Goal: Task Accomplishment & Management: Manage account settings

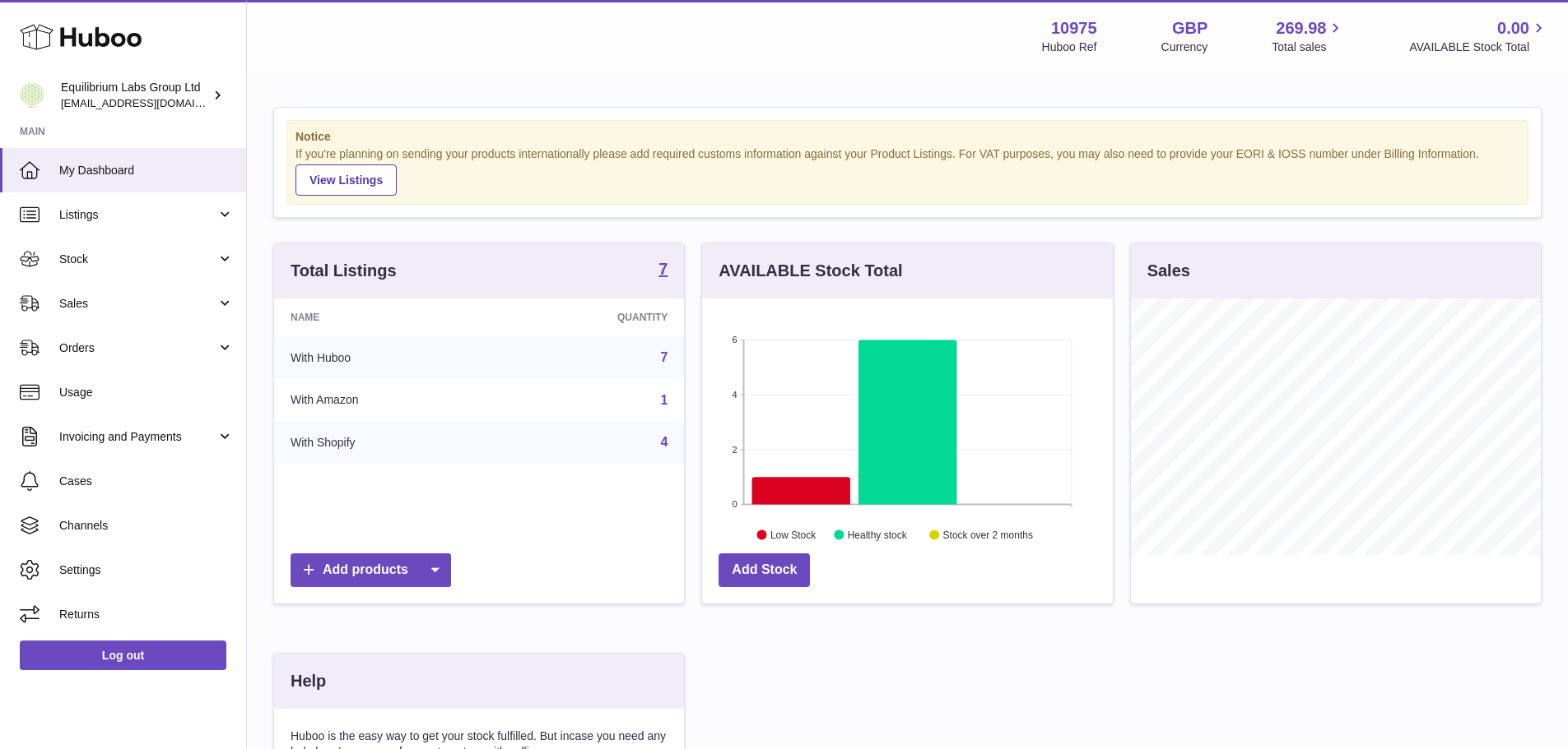
scroll to position [257, 411]
click at [114, 266] on span "Stock" at bounding box center [138, 260] width 157 height 16
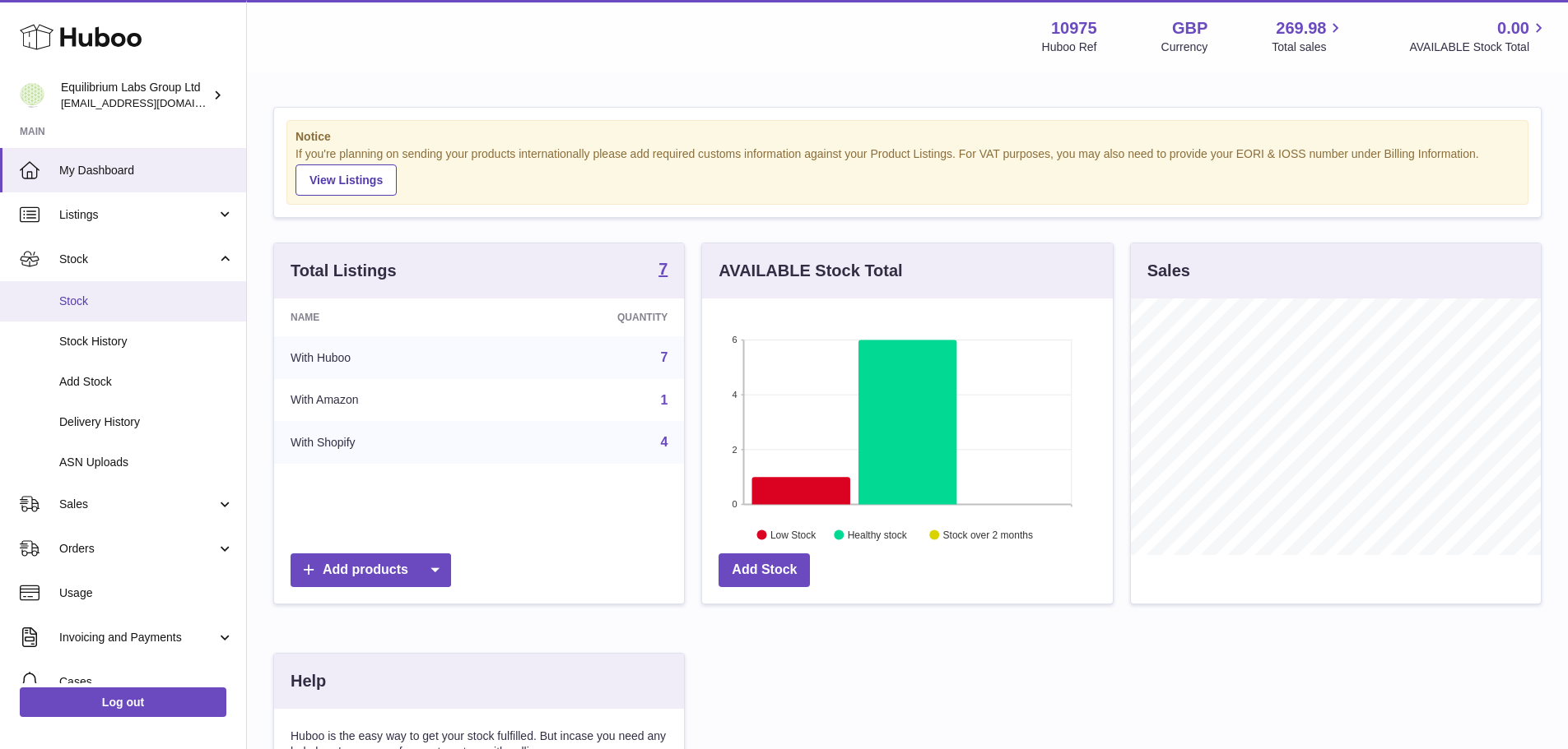
click at [108, 304] on span "Stock" at bounding box center [146, 302] width 174 height 16
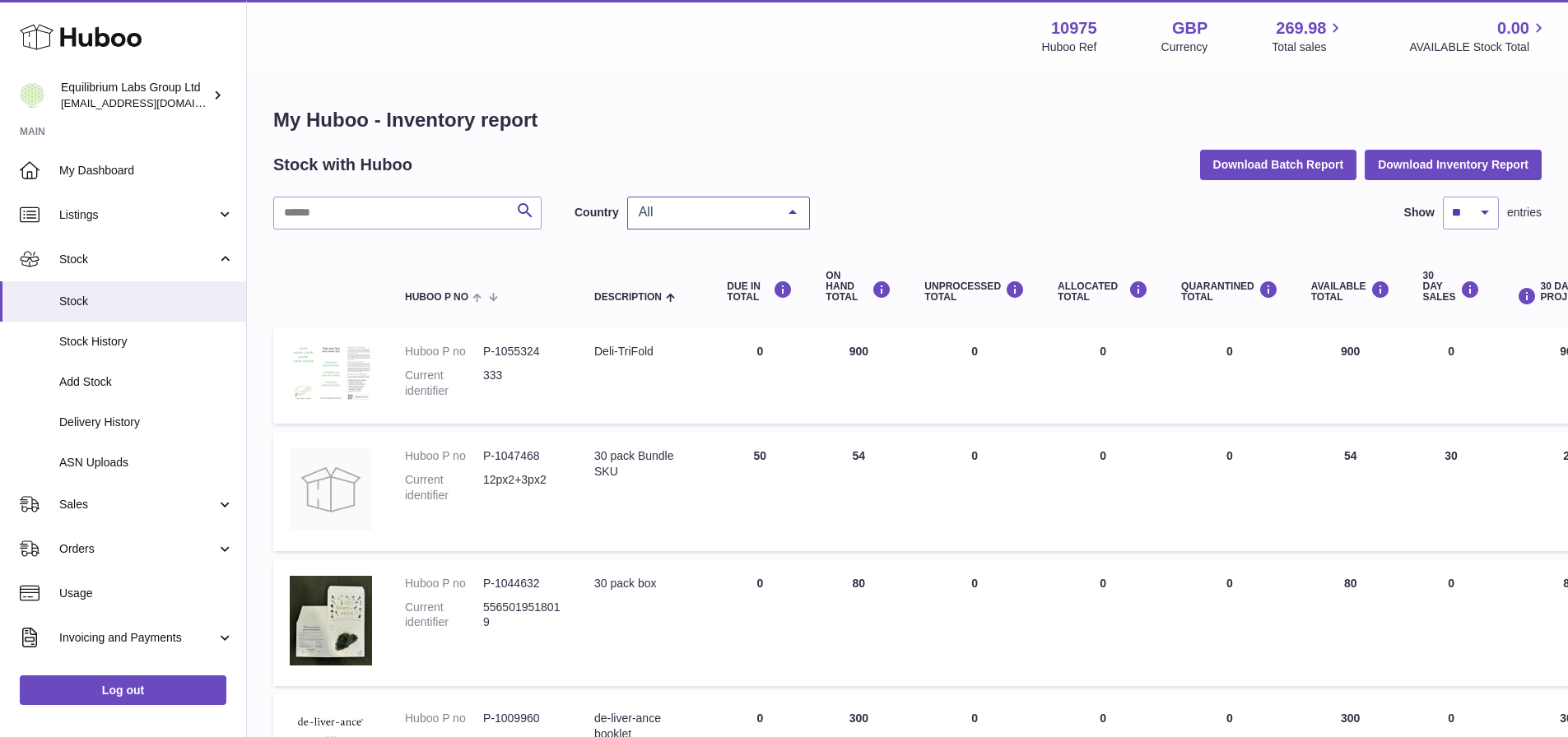
click at [743, 215] on span "All" at bounding box center [706, 212] width 142 height 17
click at [699, 305] on span "DE" at bounding box center [718, 312] width 181 height 33
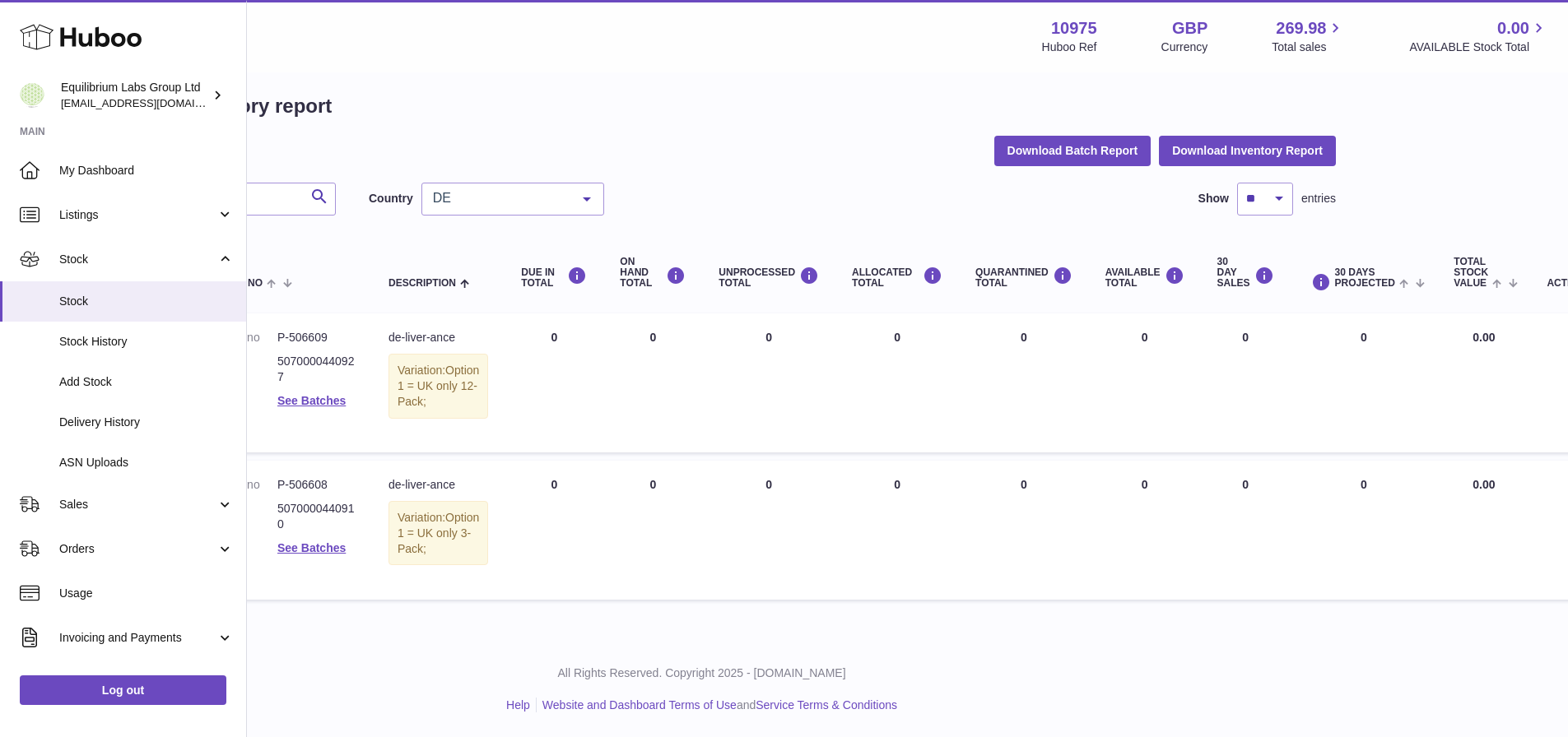
scroll to position [59, 0]
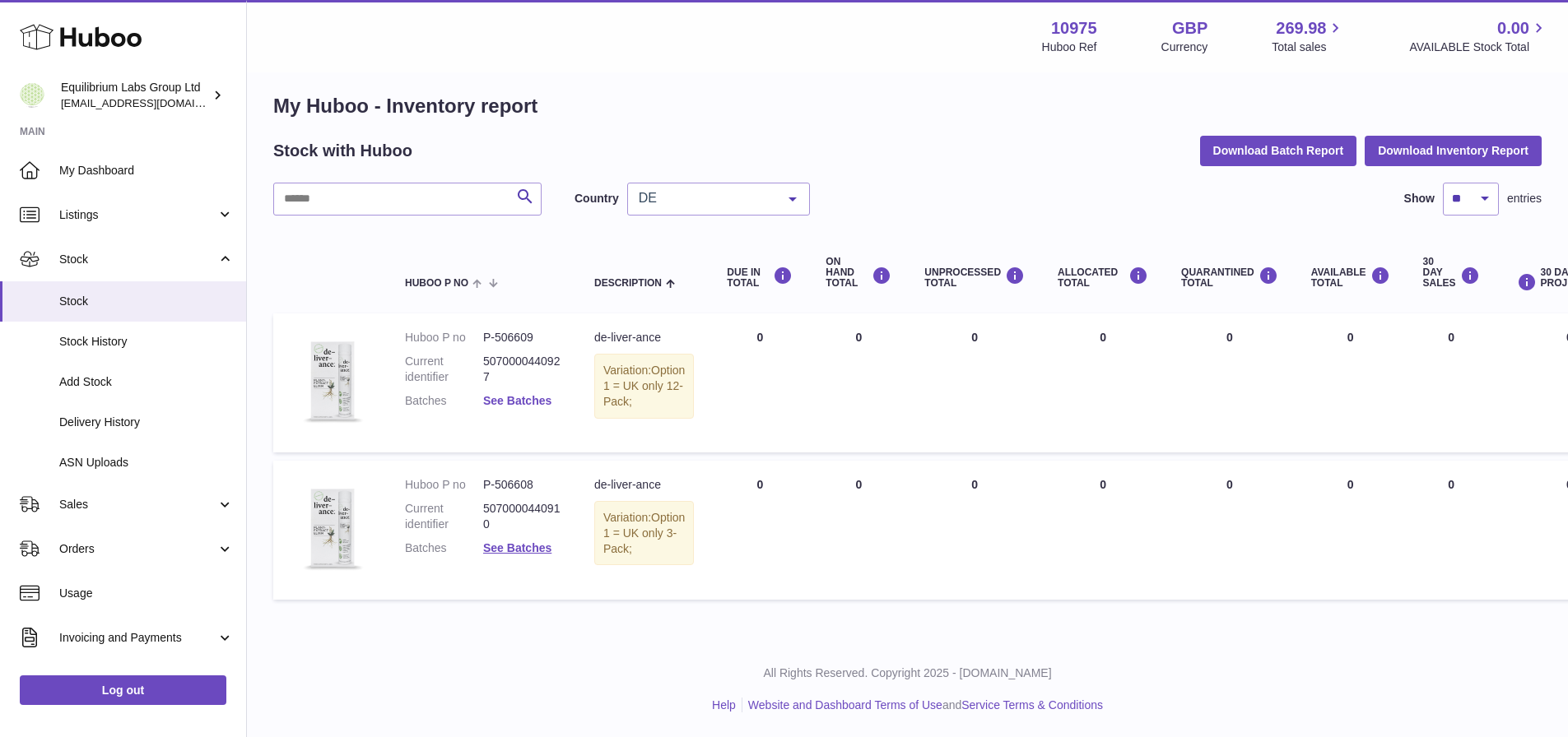
click at [524, 394] on link "See Batches" at bounding box center [517, 400] width 68 height 13
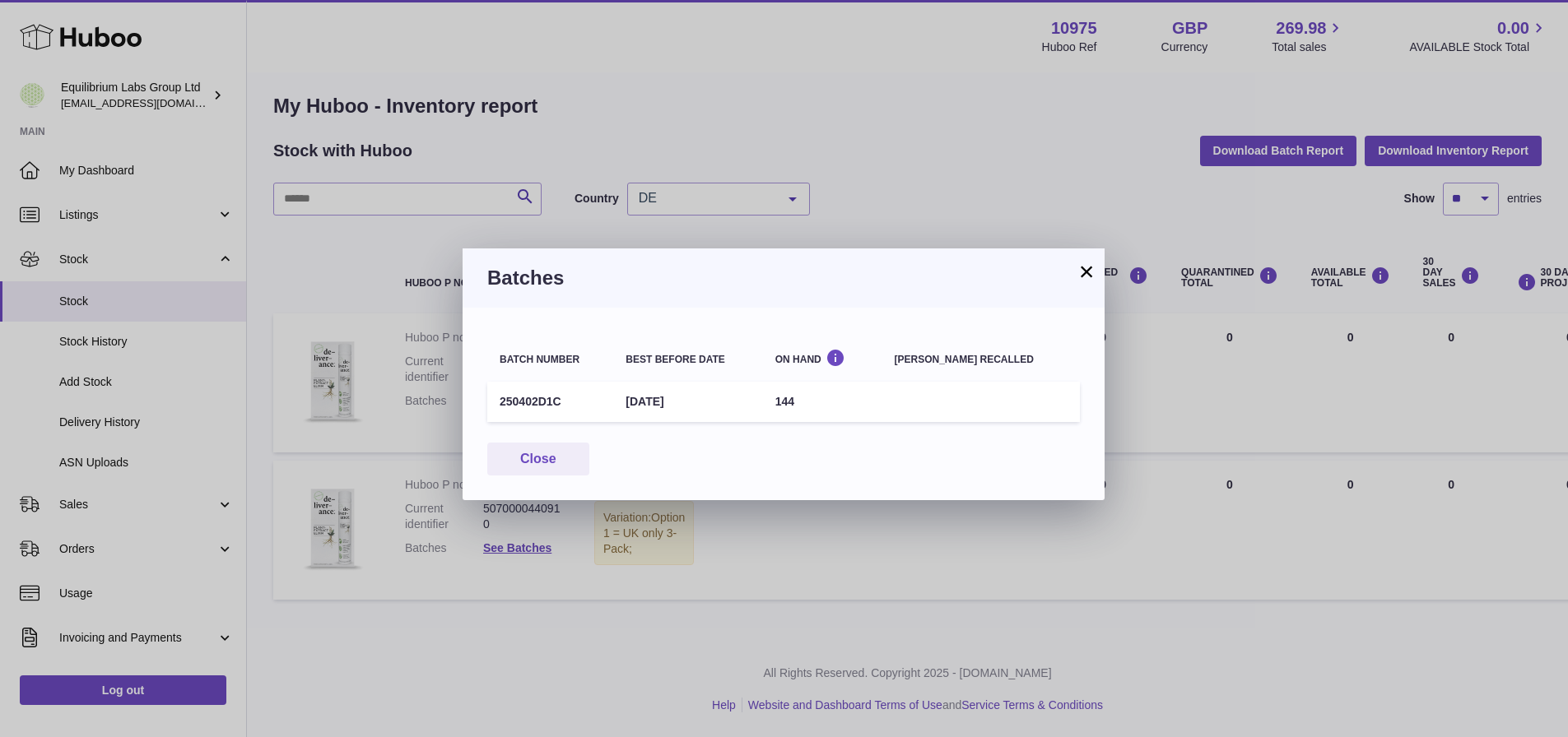
scroll to position [46, 0]
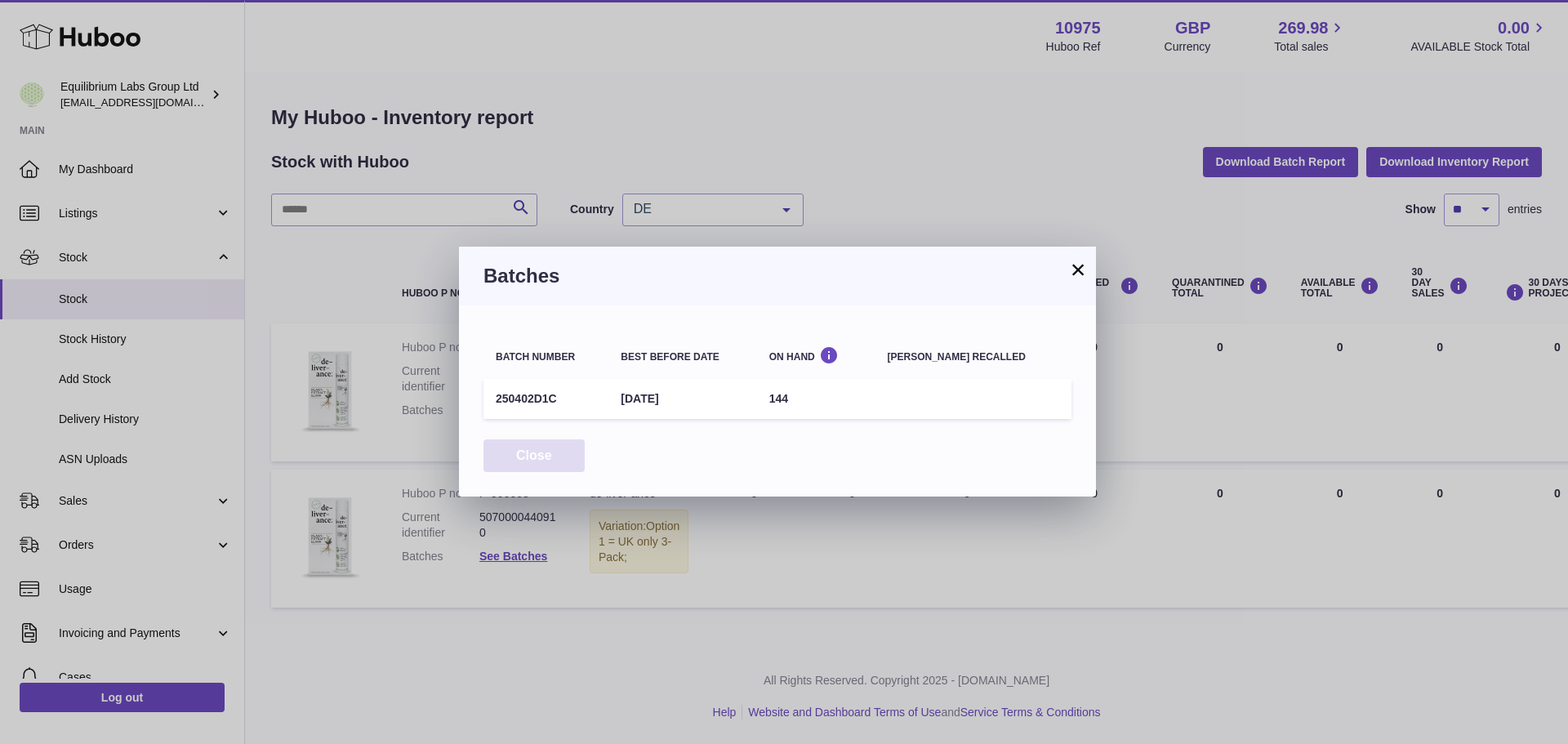
click at [541, 451] on button "Close" at bounding box center [534, 456] width 102 height 34
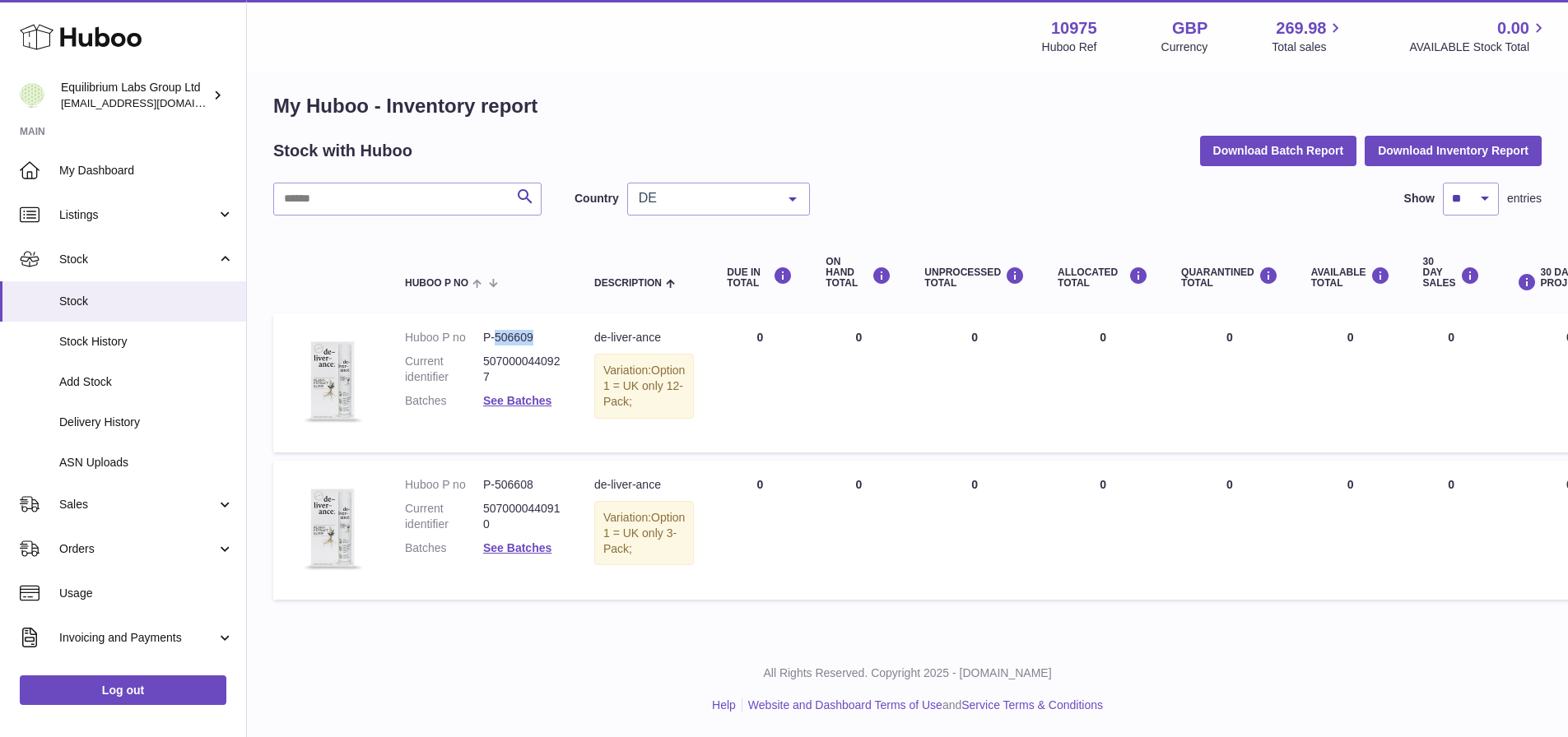
drag, startPoint x: 547, startPoint y: 304, endPoint x: 496, endPoint y: 300, distance: 51.2
click at [496, 330] on dd "P-506609" at bounding box center [521, 337] width 78 height 16
copy dd "506609"
drag, startPoint x: 548, startPoint y: 474, endPoint x: 497, endPoint y: 472, distance: 51.0
click at [497, 477] on dd "P-506608" at bounding box center [521, 485] width 78 height 16
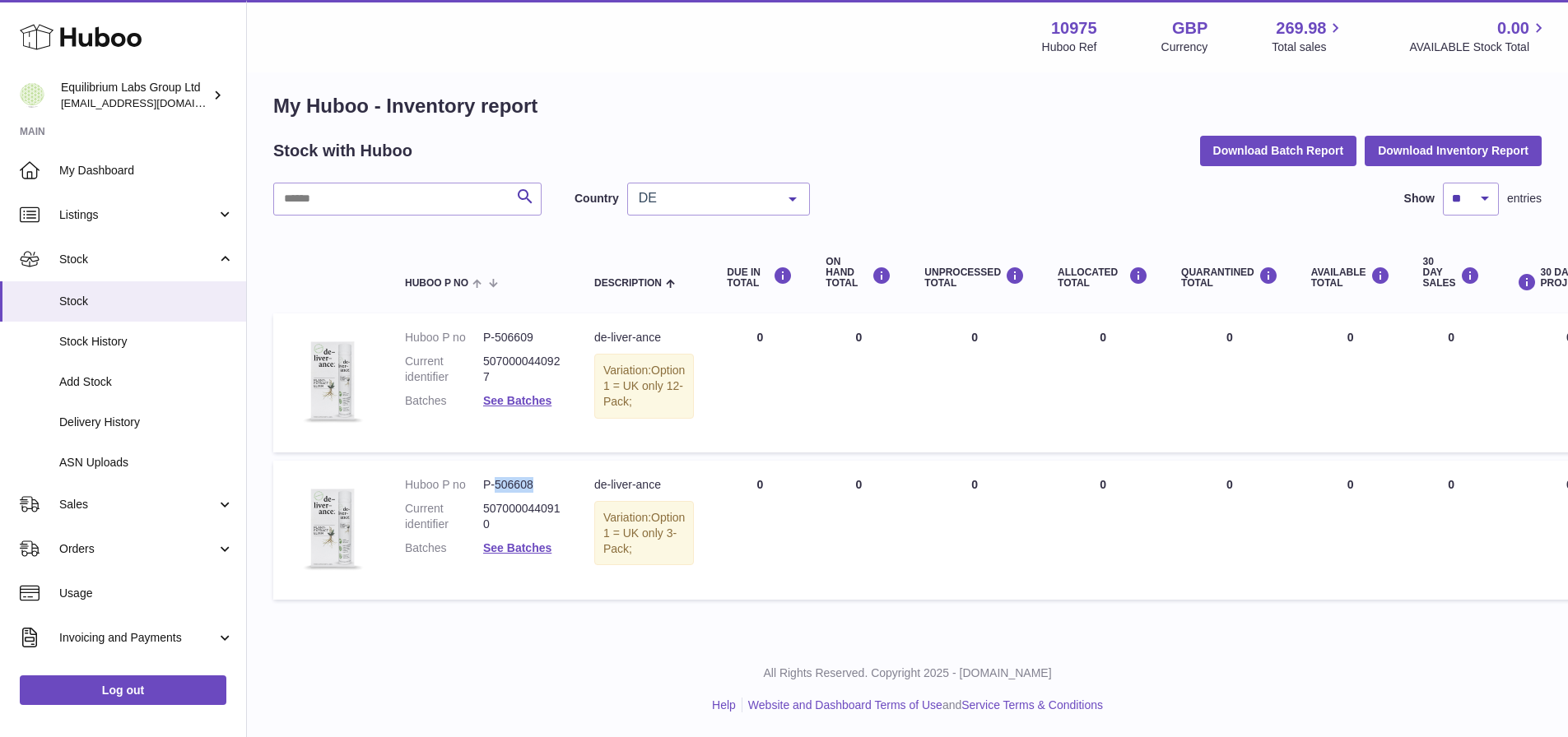
copy dd "506608"
click at [747, 599] on td "DUE IN Total 0" at bounding box center [759, 530] width 99 height 139
click at [752, 190] on span "DE" at bounding box center [706, 198] width 142 height 17
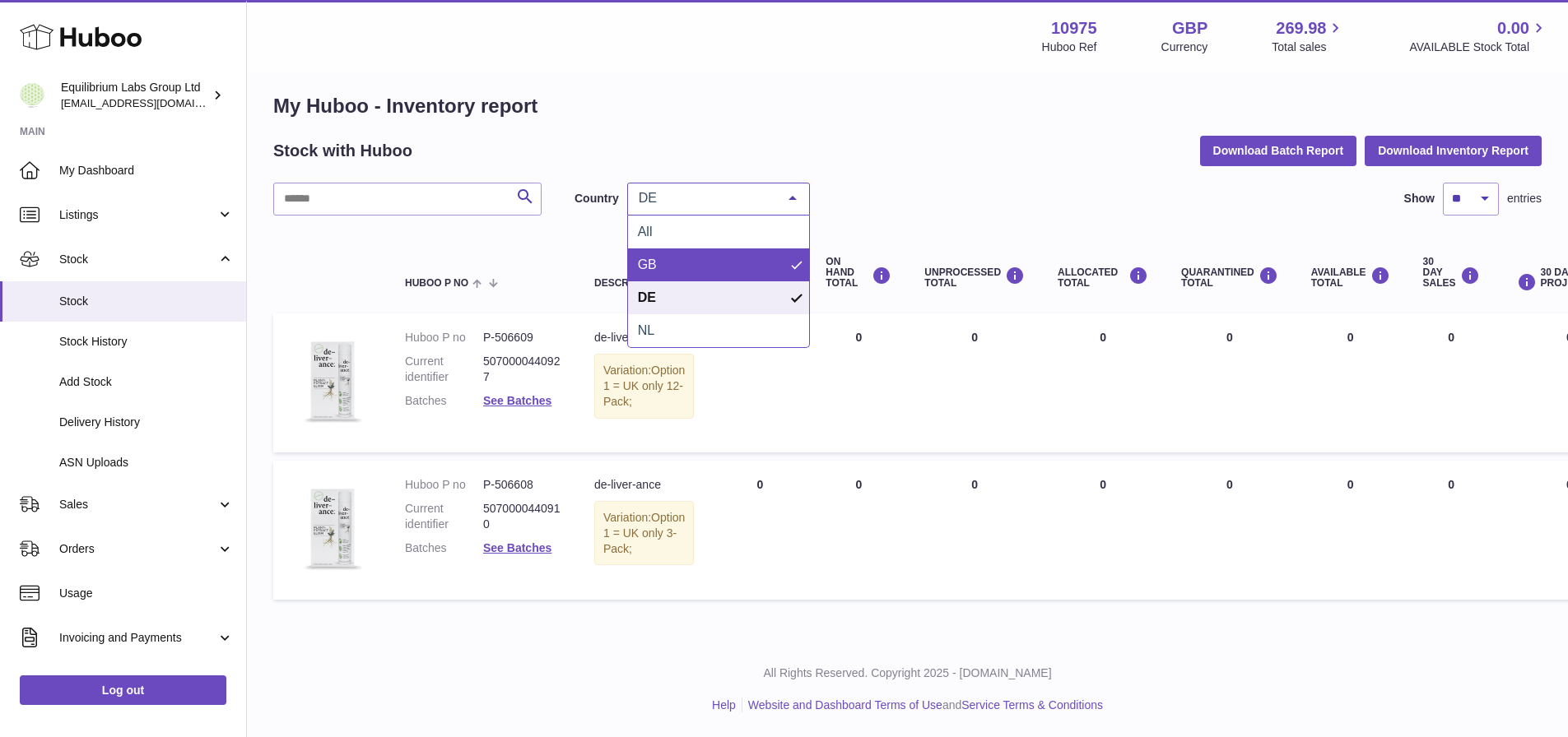
click at [718, 248] on span "GB" at bounding box center [718, 265] width 181 height 33
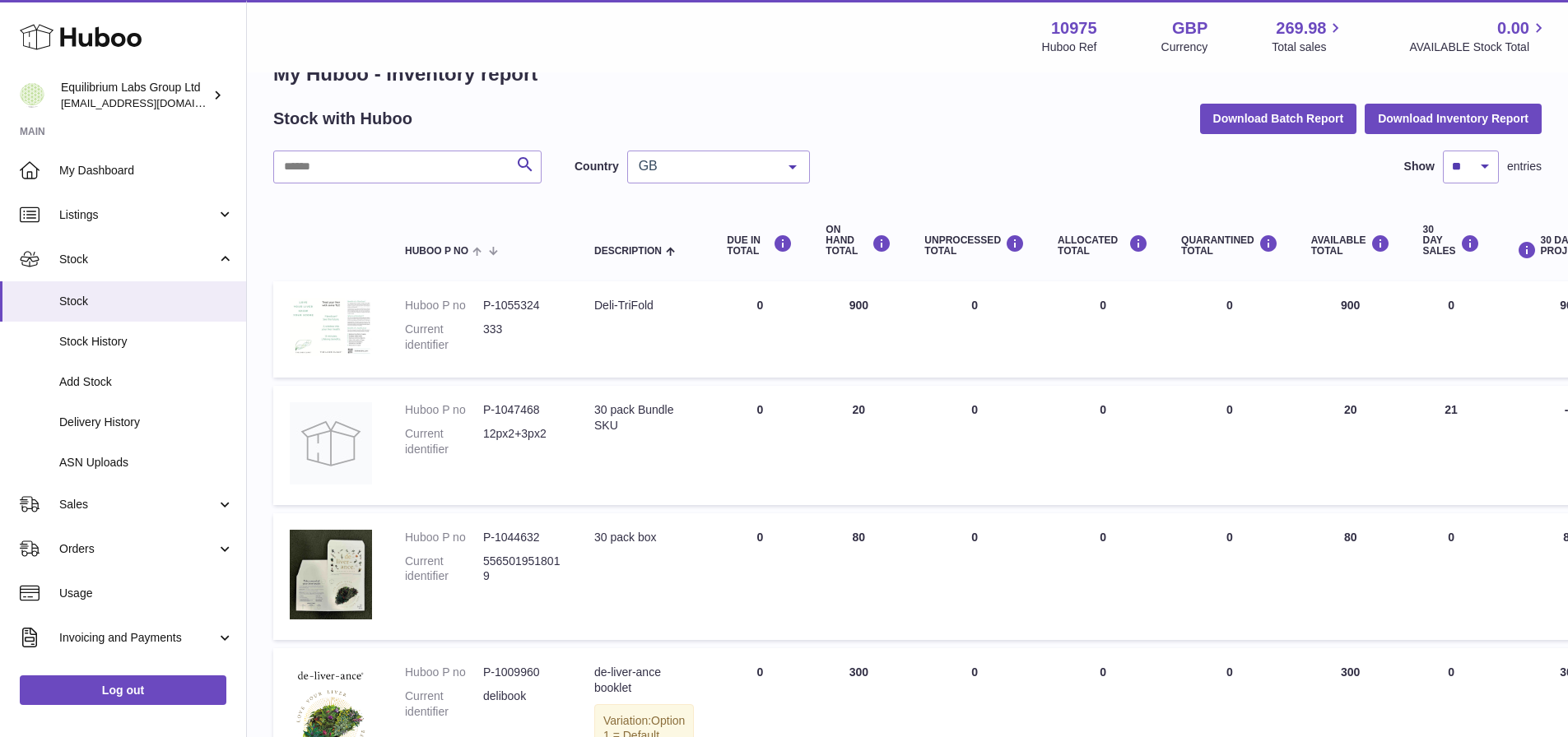
click at [721, 170] on span "GB" at bounding box center [706, 166] width 142 height 17
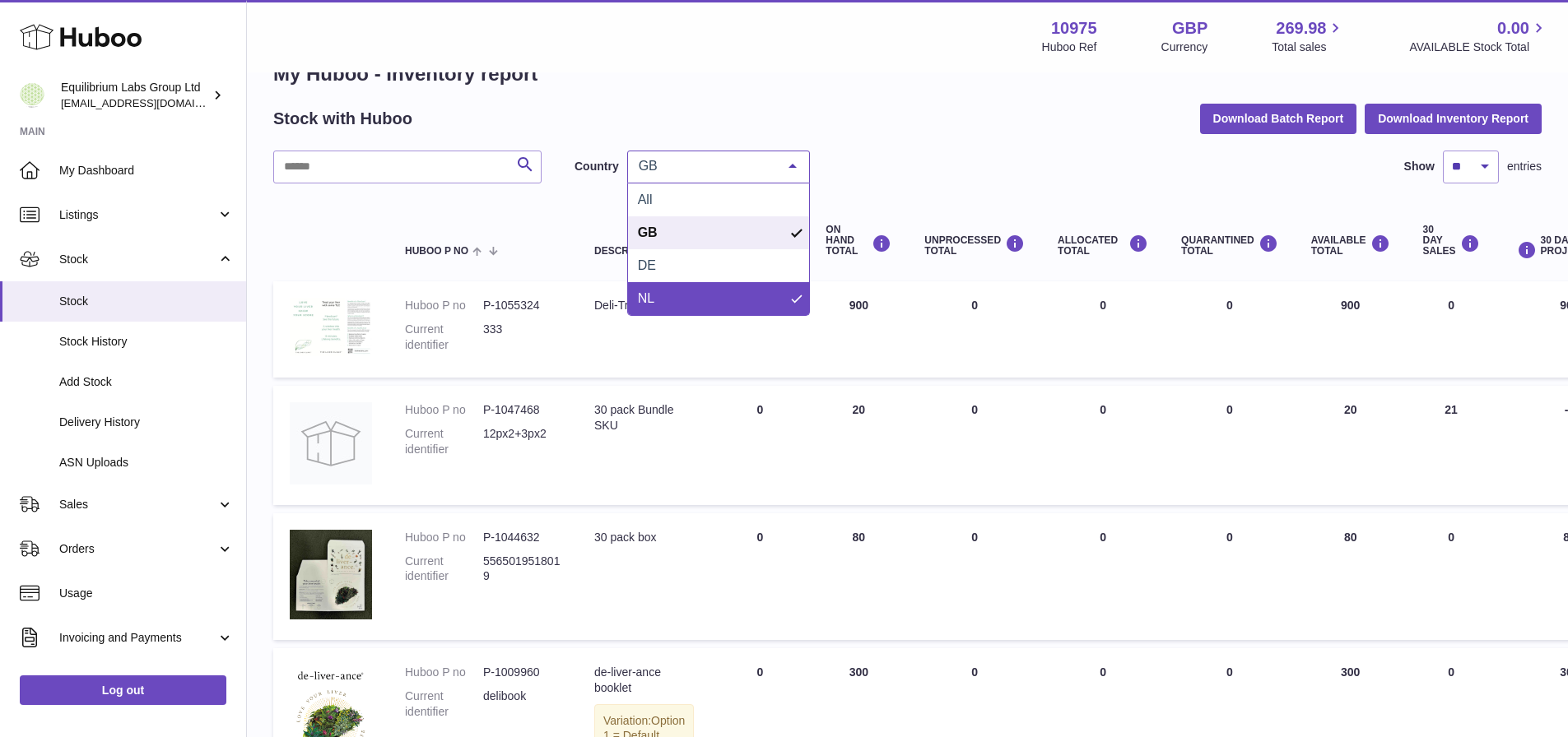
click at [706, 288] on span "NL" at bounding box center [718, 299] width 181 height 33
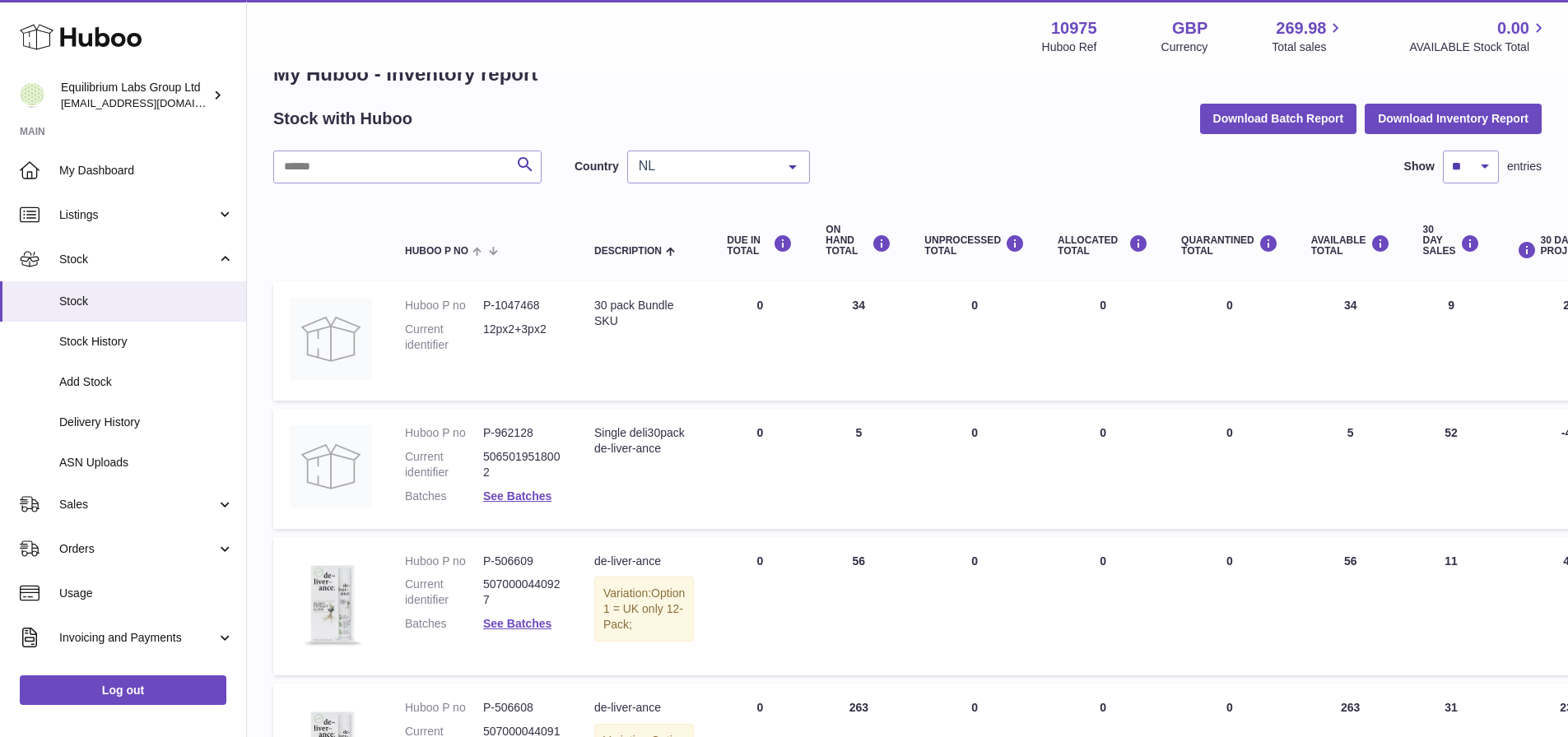
click at [716, 171] on span "NL" at bounding box center [706, 166] width 142 height 17
click at [703, 254] on span "DE" at bounding box center [718, 266] width 181 height 33
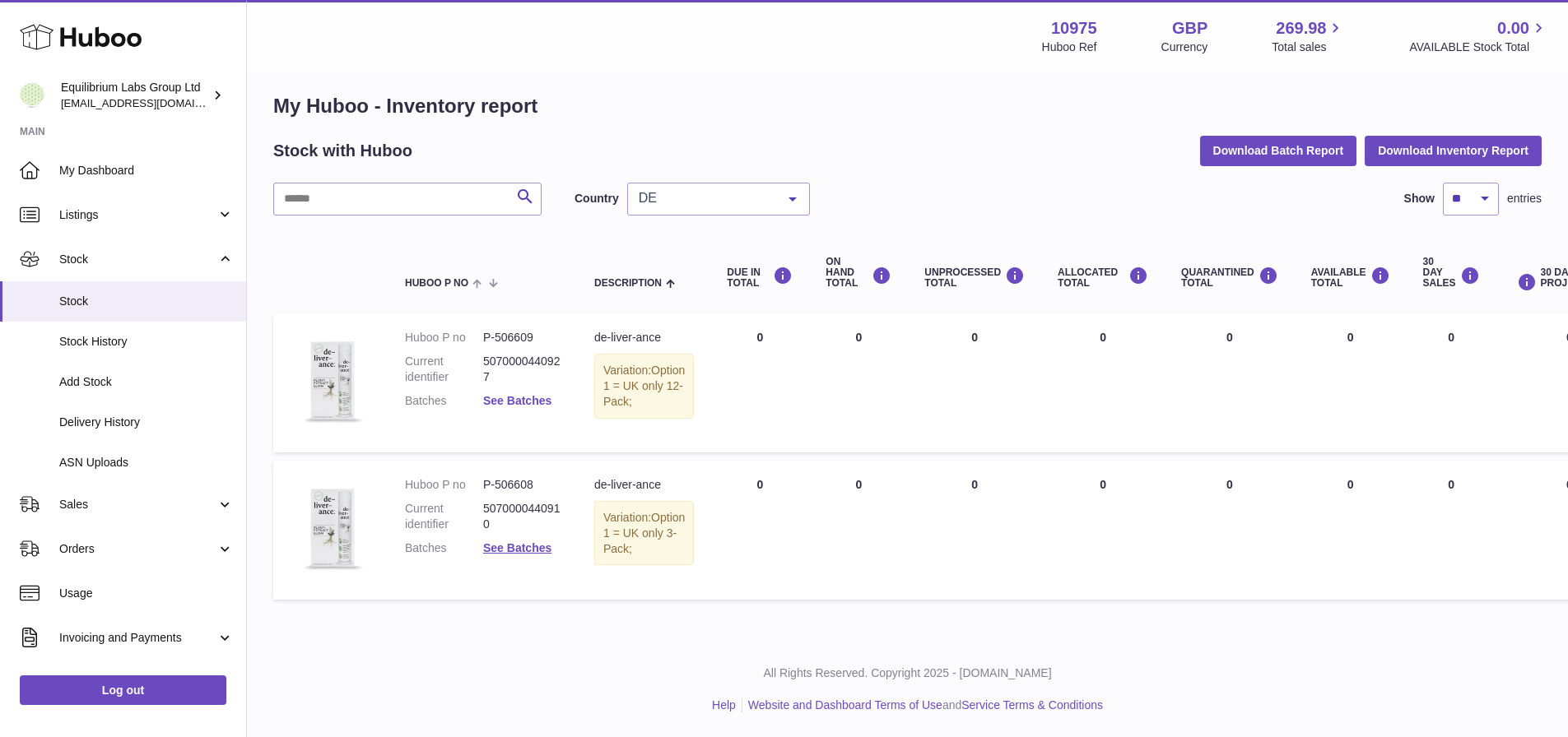
click at [532, 394] on link "See Batches" at bounding box center [517, 400] width 68 height 13
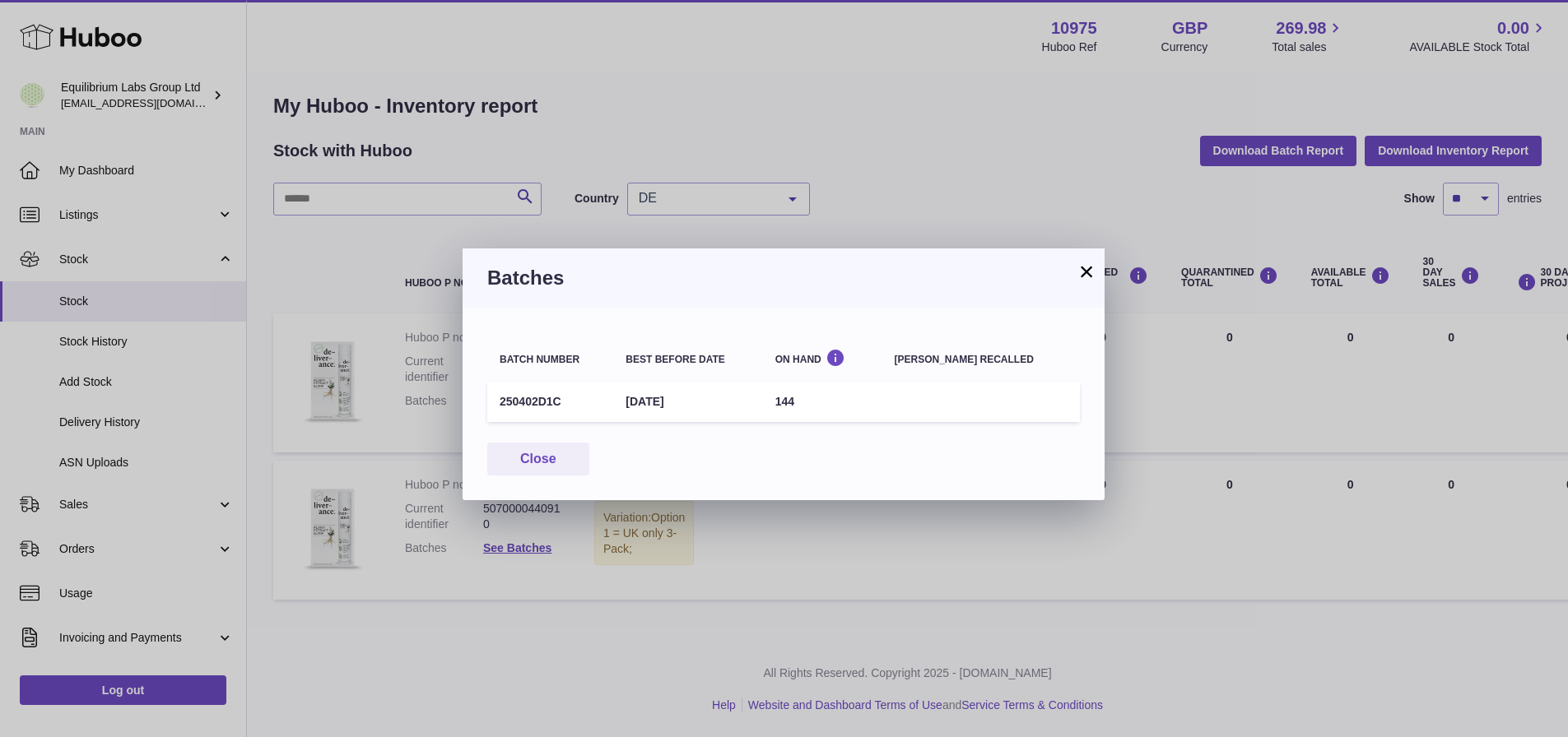
scroll to position [46, 0]
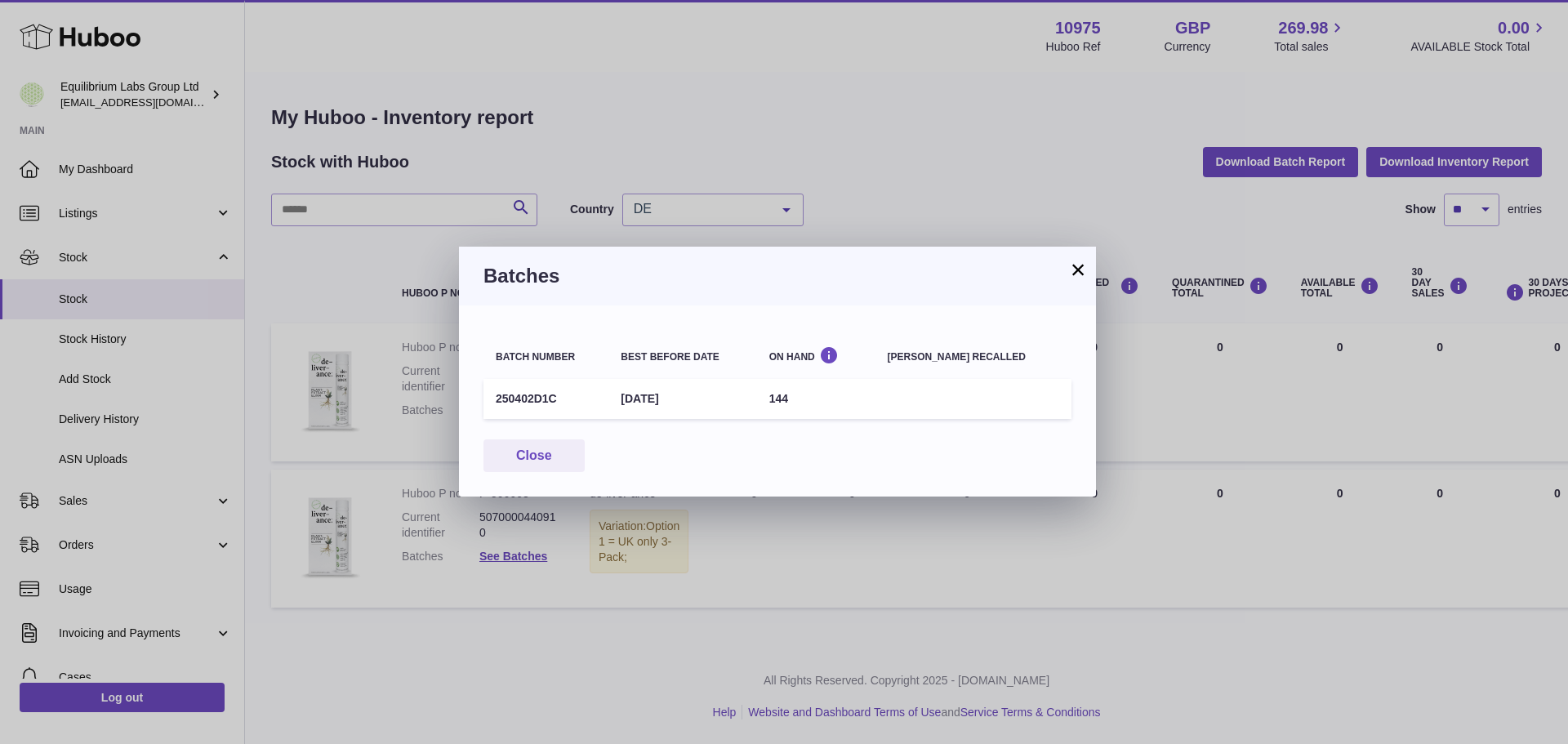
click at [1082, 269] on button "×" at bounding box center [1078, 269] width 20 height 20
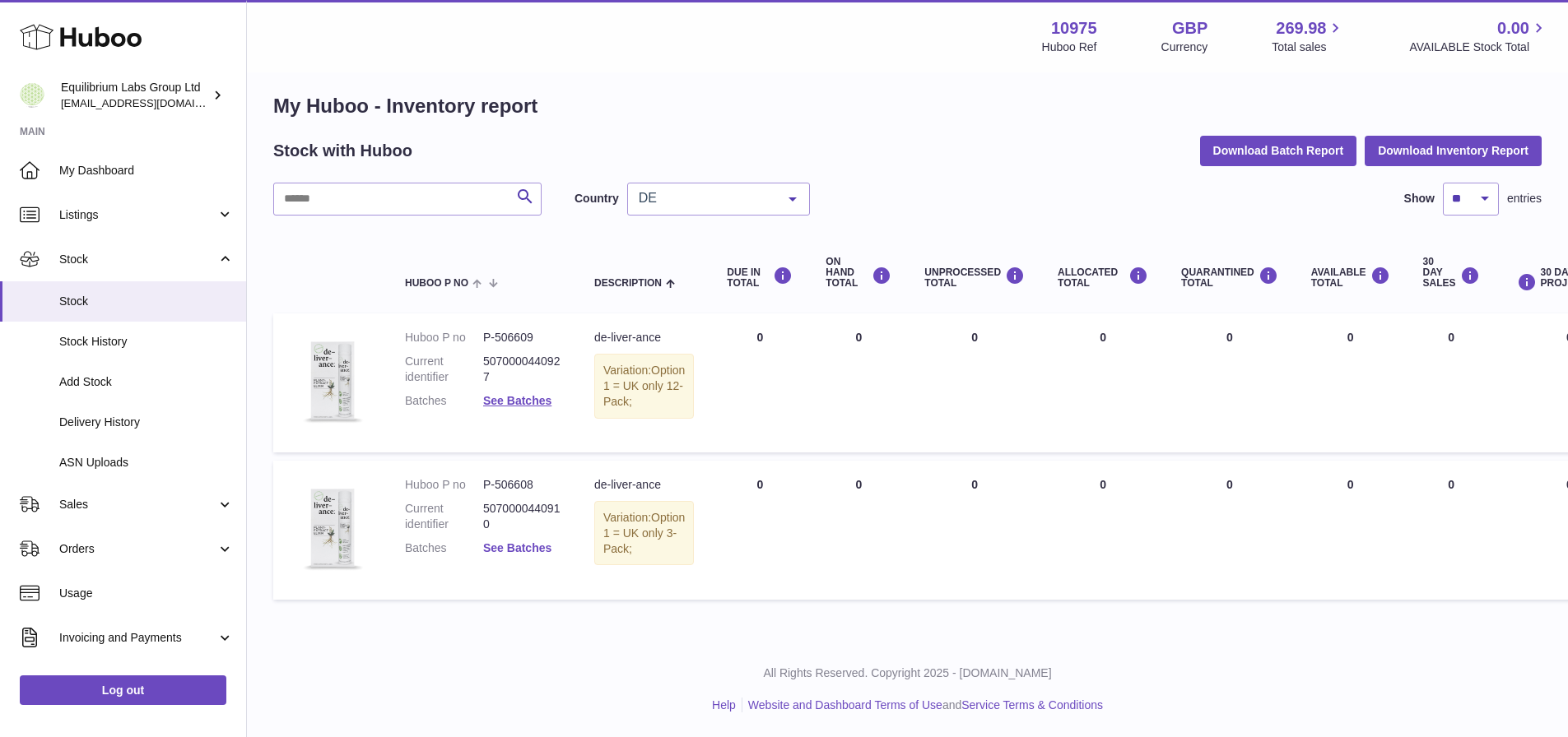
click at [540, 541] on link "See Batches" at bounding box center [517, 547] width 68 height 13
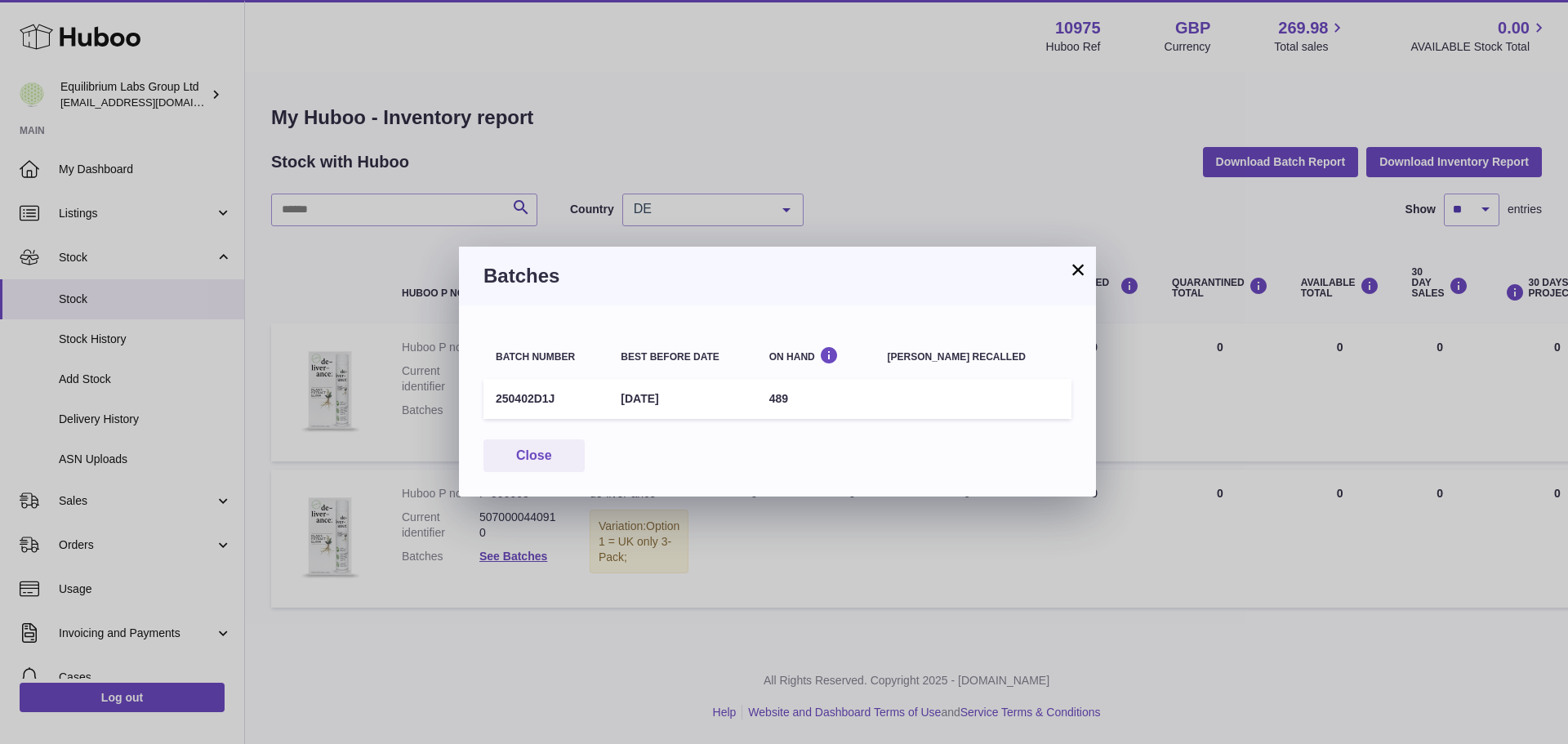
click at [1079, 269] on button "×" at bounding box center [1078, 269] width 20 height 20
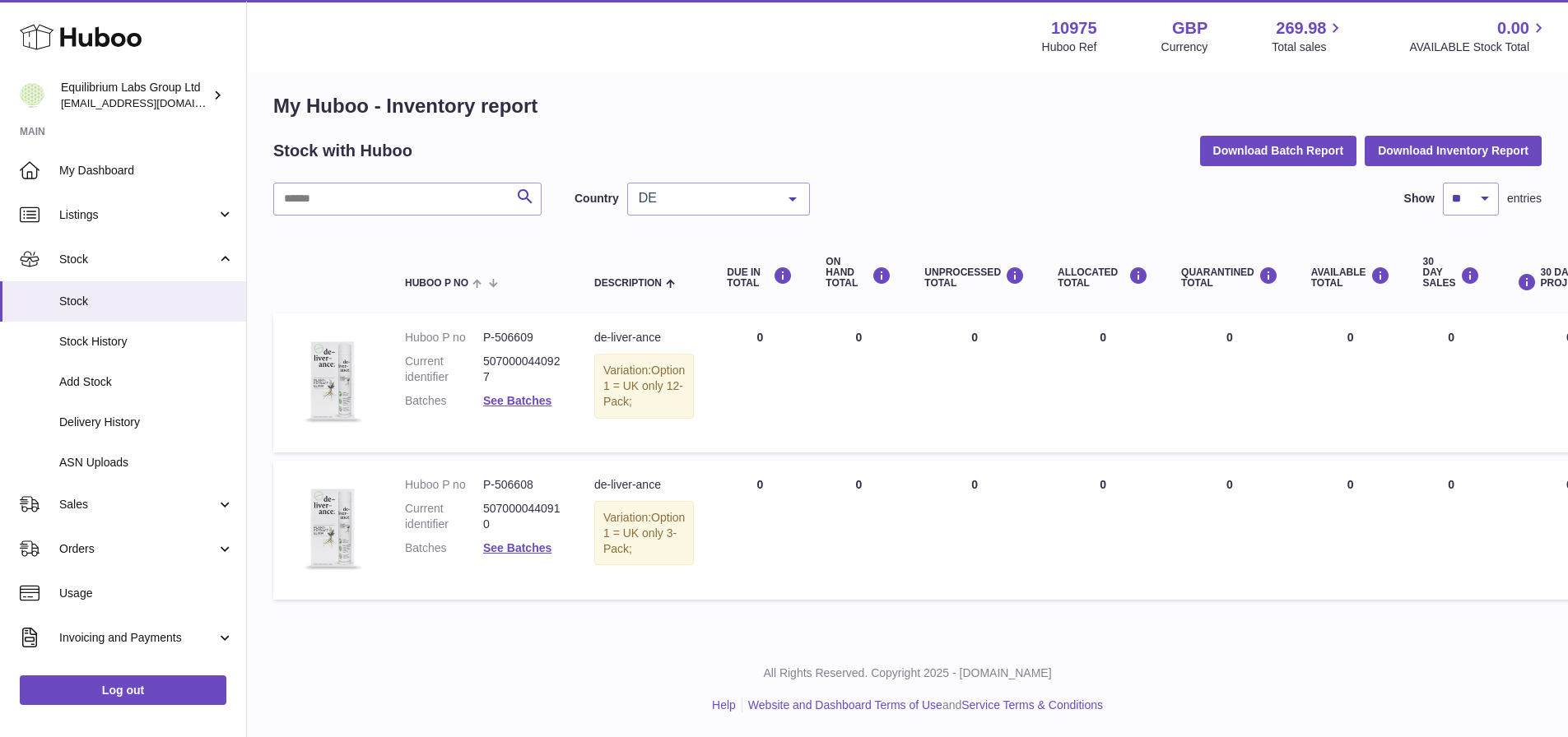
click at [1065, 23] on strong "10975" at bounding box center [1074, 28] width 46 height 22
click at [1064, 23] on strong "10975" at bounding box center [1074, 28] width 46 height 22
copy strong "10975"
